Goal: Transaction & Acquisition: Purchase product/service

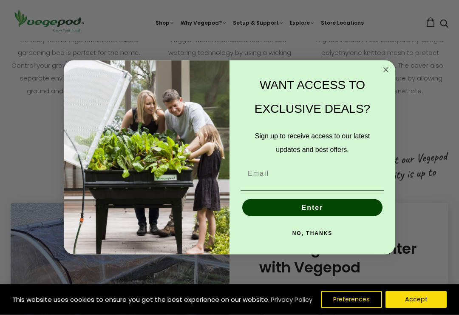
click at [328, 239] on button "NO, THANKS" at bounding box center [313, 233] width 144 height 17
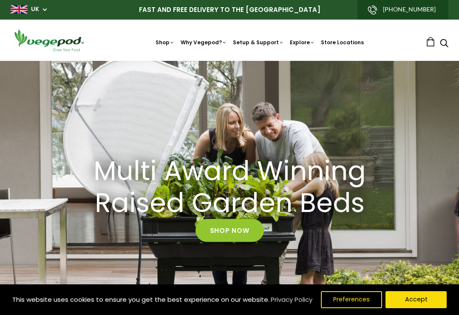
scroll to position [0, 287]
click at [230, 61] on img at bounding box center [230, 61] width 0 height 0
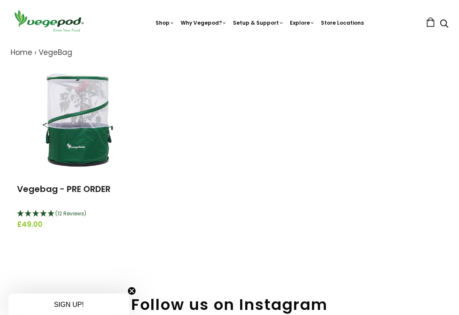
scroll to position [93, 0]
click at [82, 143] on img at bounding box center [79, 120] width 106 height 106
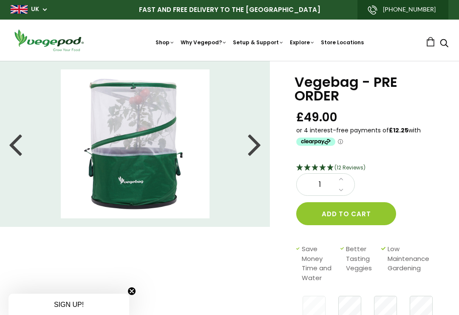
click at [251, 153] on div at bounding box center [255, 144] width 14 height 38
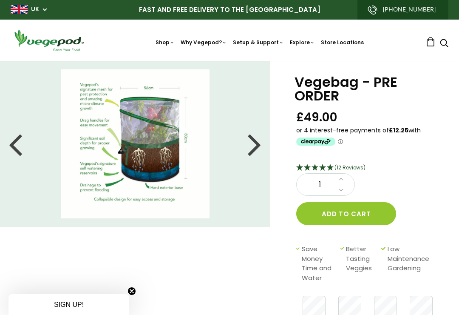
click at [256, 155] on div at bounding box center [255, 144] width 14 height 38
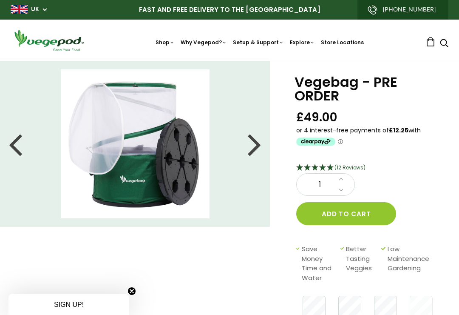
click at [256, 143] on div at bounding box center [255, 144] width 14 height 38
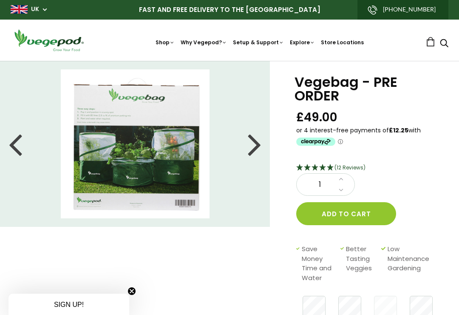
click at [259, 154] on div at bounding box center [255, 144] width 14 height 38
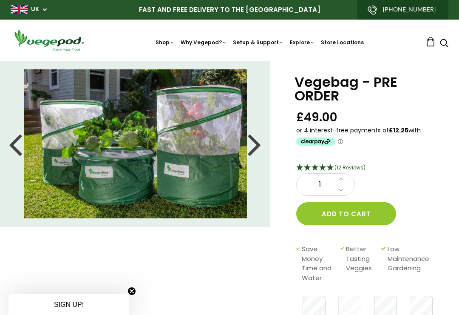
click at [256, 149] on div at bounding box center [255, 144] width 14 height 38
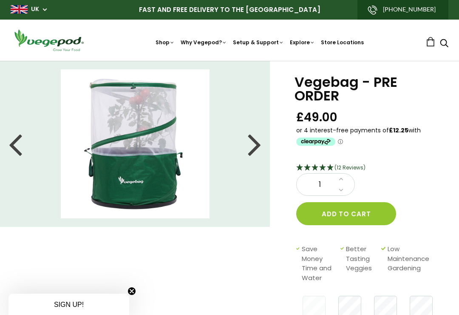
click at [254, 149] on div at bounding box center [255, 144] width 14 height 38
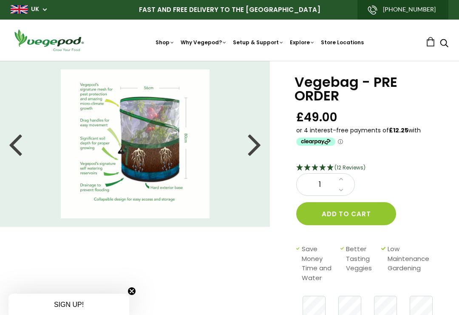
click at [258, 145] on div at bounding box center [255, 144] width 14 height 38
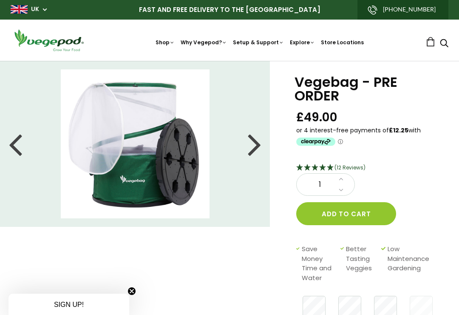
click at [259, 145] on div at bounding box center [255, 144] width 14 height 38
